Goal: Task Accomplishment & Management: Manage account settings

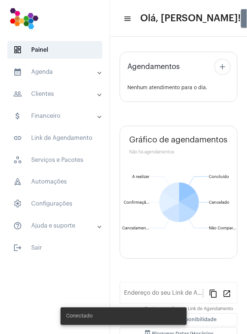
type input "[URL][DOMAIN_NAME]"
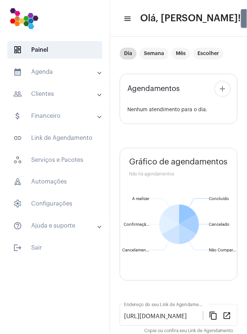
click at [66, 74] on mat-panel-title "calendar_month_outlined Agenda" at bounding box center [55, 72] width 85 height 9
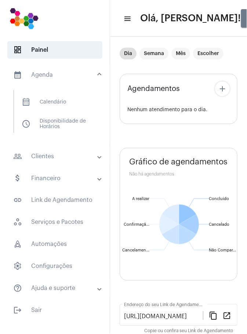
click at [61, 104] on span "calendar_month_outlined Calendário" at bounding box center [55, 102] width 78 height 18
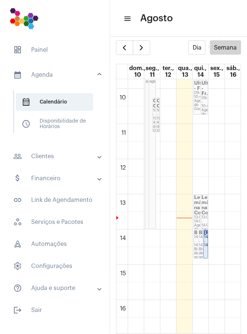
scroll to position [346, 0]
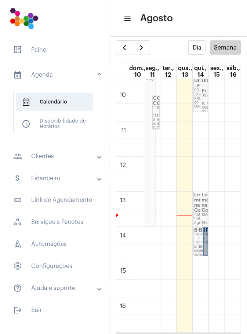
click at [207, 239] on link "[PERSON_NAME]... 14:00 - 14:50" at bounding box center [206, 241] width 5 height 29
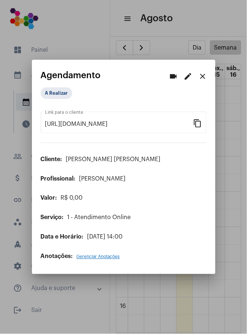
click at [208, 81] on div "videocam edit close" at bounding box center [188, 76] width 44 height 15
click at [206, 75] on mat-icon "close" at bounding box center [203, 76] width 9 height 9
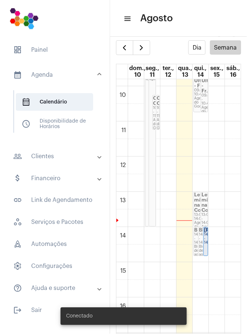
click at [209, 240] on td at bounding box center [185, 236] width 114 height 18
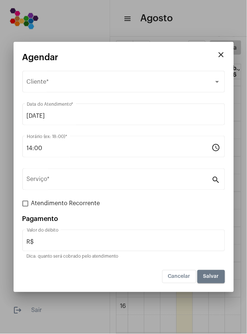
click at [131, 146] on input "14:00" at bounding box center [119, 148] width 185 height 7
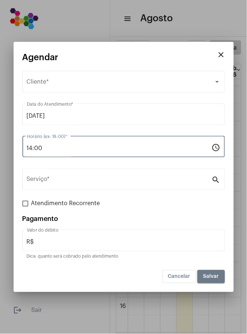
click at [34, 146] on input "14:00" at bounding box center [119, 148] width 185 height 7
click at [31, 147] on input "14:00" at bounding box center [119, 148] width 185 height 7
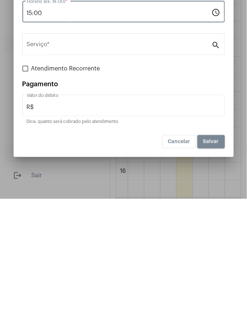
type input "15:00"
click at [218, 276] on span "Salvar" at bounding box center [212, 276] width 16 height 5
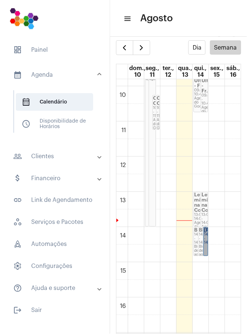
click at [205, 238] on link "[PERSON_NAME]... 14:00 - 14:50" at bounding box center [206, 241] width 5 height 29
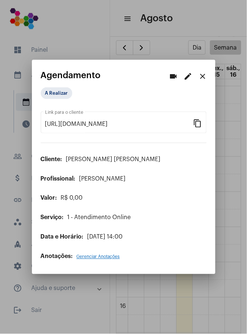
click at [123, 237] on span "[DATE] 14:00" at bounding box center [105, 237] width 36 height 6
click at [191, 75] on mat-icon "edit" at bounding box center [188, 76] width 9 height 9
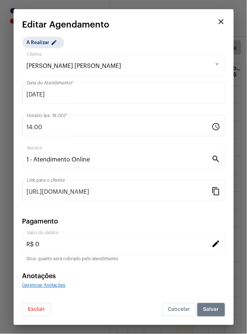
click at [55, 126] on input "14:00" at bounding box center [119, 127] width 185 height 7
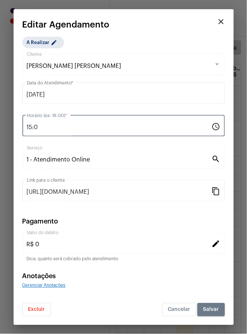
type input "15:00"
click at [213, 309] on span "Salvar" at bounding box center [212, 310] width 16 height 5
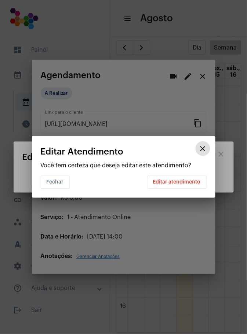
click at [175, 182] on span "Editar atendimento" at bounding box center [177, 182] width 48 height 5
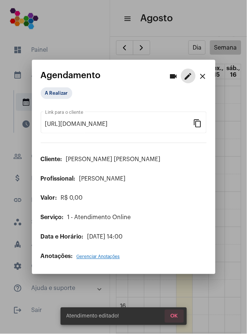
click at [175, 317] on span "OK" at bounding box center [174, 316] width 7 height 5
click at [174, 318] on span "OK" at bounding box center [174, 316] width 7 height 5
click at [201, 75] on mat-icon "close" at bounding box center [203, 76] width 9 height 9
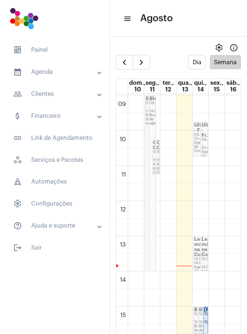
scroll to position [316, 0]
click at [207, 248] on link "Levar mãe na Co... 13:00 - 14:00 Agenda do Google" at bounding box center [204, 254] width 7 height 35
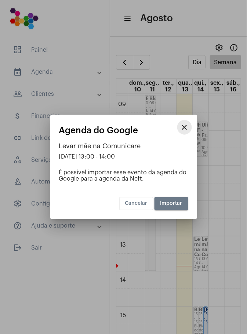
click at [189, 127] on mat-icon "close" at bounding box center [184, 127] width 9 height 9
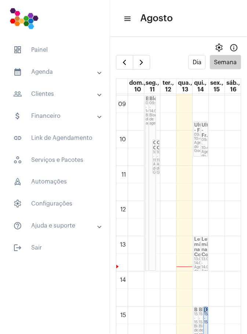
click at [208, 316] on td at bounding box center [185, 316] width 114 height 18
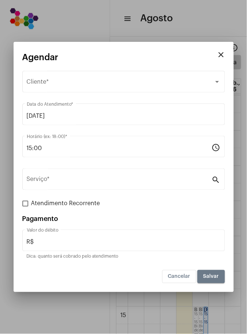
click at [186, 278] on span "Cancelar" at bounding box center [179, 276] width 22 height 5
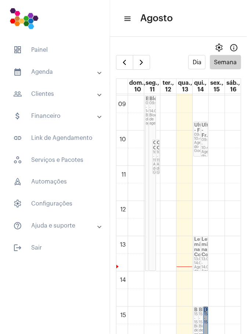
click at [208, 316] on link "[PERSON_NAME]... 15:00 - 15:50" at bounding box center [206, 321] width 5 height 29
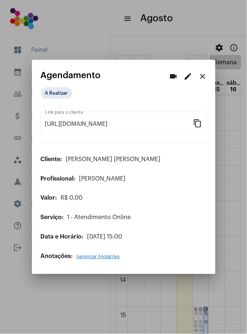
click at [230, 286] on div at bounding box center [123, 167] width 247 height 334
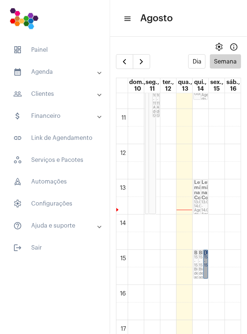
scroll to position [374, 0]
click at [206, 262] on link "Sergio de Morae... 15:00 - 15:50" at bounding box center [206, 262] width 5 height 29
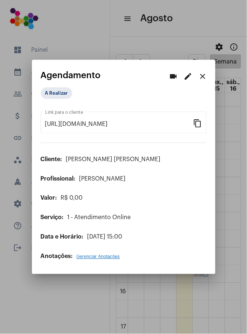
click at [222, 295] on div at bounding box center [123, 167] width 247 height 334
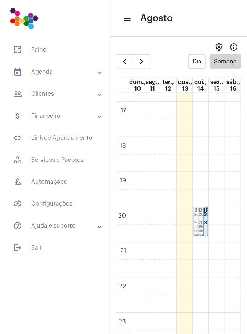
scroll to position [3, 0]
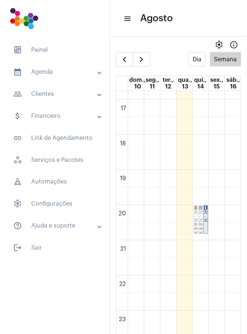
click at [210, 226] on td at bounding box center [185, 232] width 114 height 18
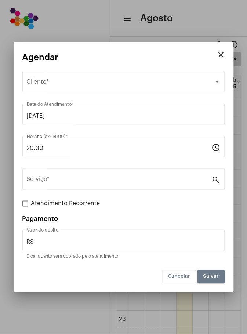
click at [191, 278] on button "Cancelar" at bounding box center [179, 276] width 34 height 13
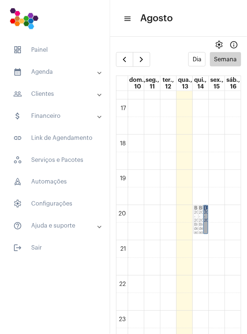
click at [206, 220] on link "Jaider Henrique... 20:00 - 20:50" at bounding box center [206, 219] width 5 height 29
click at [142, 60] on span "button" at bounding box center [141, 59] width 9 height 9
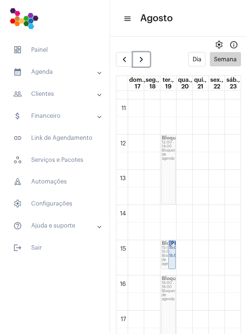
scroll to position [399, 0]
